Goal: Information Seeking & Learning: Learn about a topic

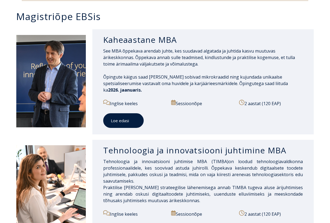
scroll to position [261, 0]
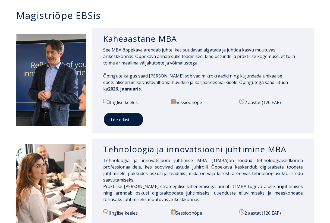
click at [123, 119] on link "Loe edasi" at bounding box center [123, 119] width 40 height 15
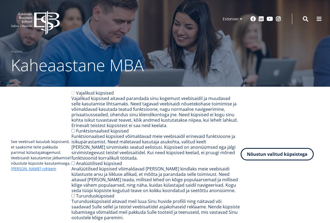
click at [256, 153] on button "Nõustun valitud küpsistega" at bounding box center [276, 154] width 73 height 12
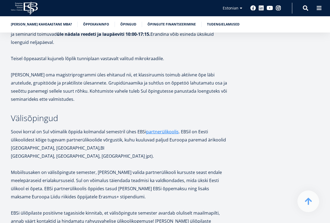
scroll to position [1056, 0]
click at [162, 128] on link "partnerülikoolis" at bounding box center [162, 132] width 33 height 8
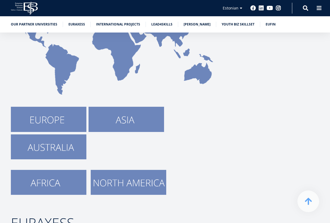
scroll to position [137, 0]
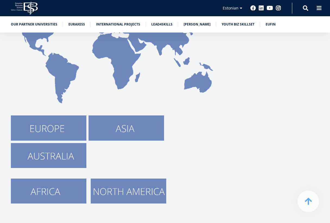
click at [69, 134] on img at bounding box center [48, 128] width 75 height 25
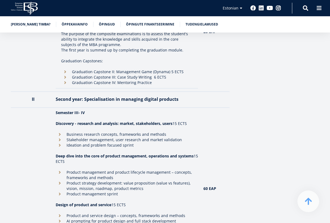
scroll to position [718, 0]
